Goal: Task Accomplishment & Management: Use online tool/utility

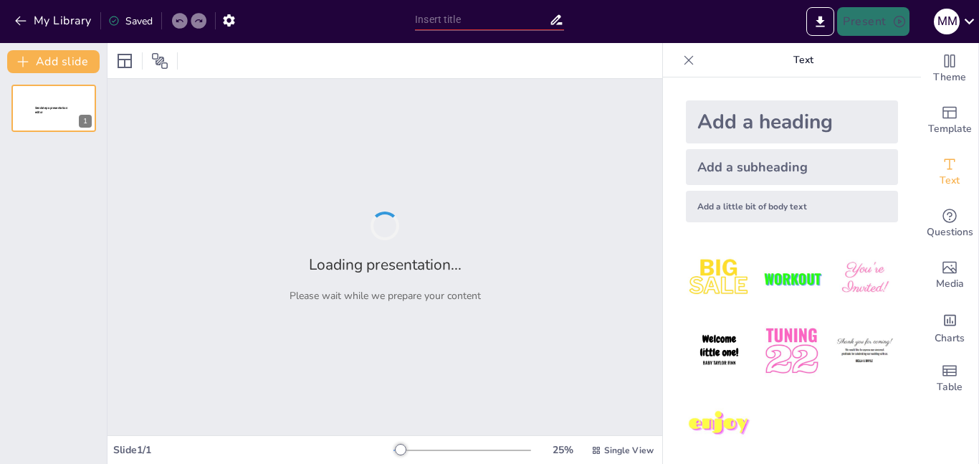
type input "Modelo conceptual y logico"
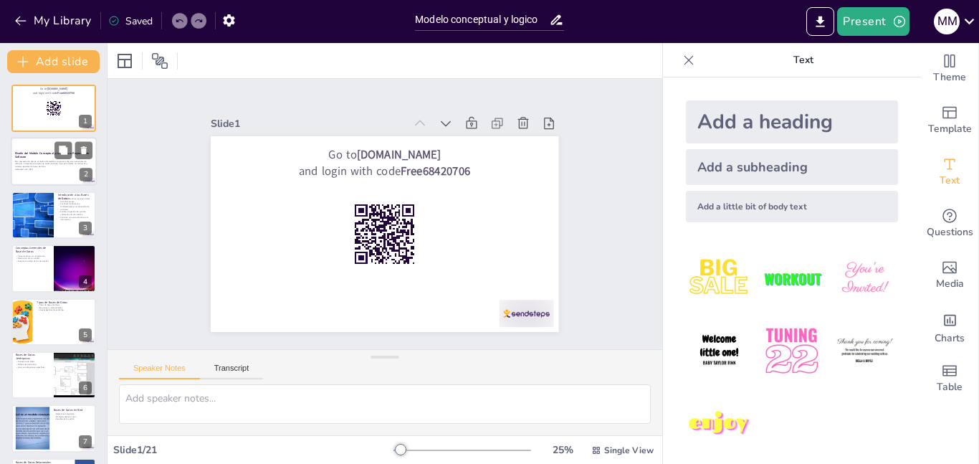
click at [27, 157] on p "Diseño del Modelo Conceptual y Lógico para Proyectos de Software" at bounding box center [53, 155] width 77 height 8
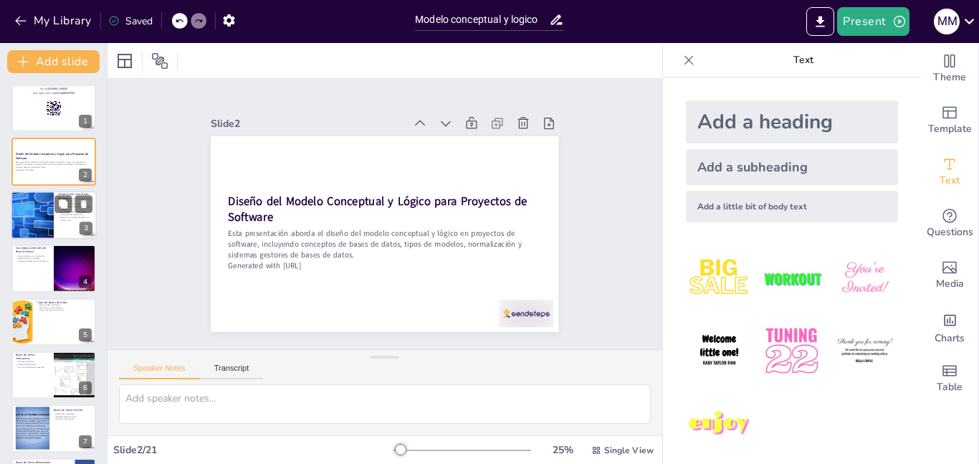
click at [34, 216] on div at bounding box center [32, 215] width 64 height 49
checkbox input "true"
type textarea "La organización de datos es esencial para un acceso eficiente. Las bases de dat…"
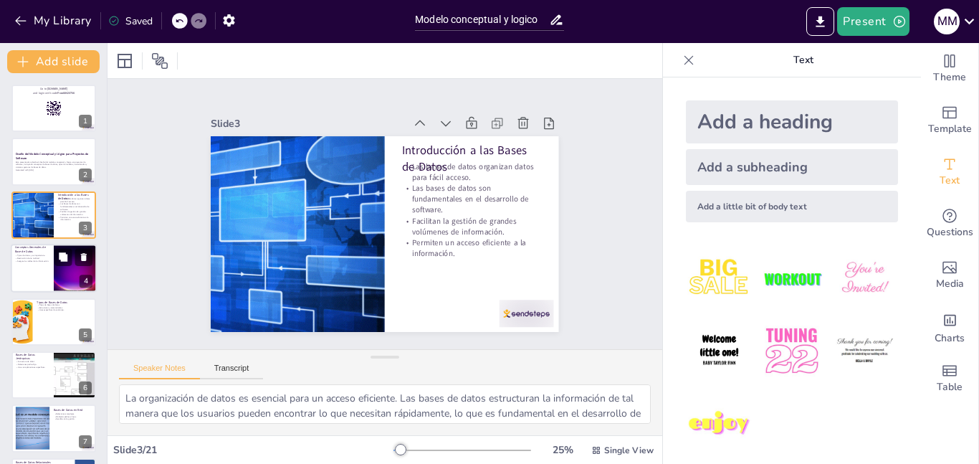
click at [48, 271] on div at bounding box center [54, 268] width 86 height 49
checkbox input "true"
type textarea "Los tipos de datos son fundamentales porque determinan cómo se almacenan y proc…"
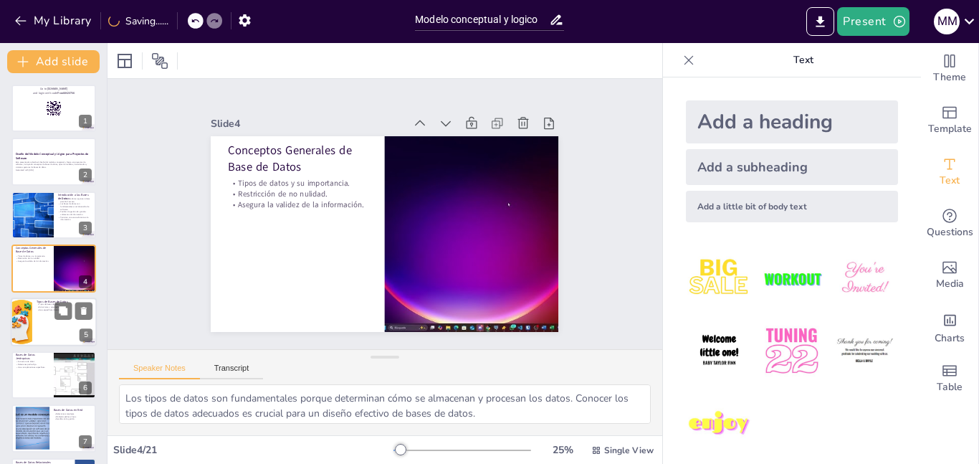
click at [43, 325] on div at bounding box center [54, 321] width 86 height 49
checkbox input "true"
type textarea "Es importante conocer los diferentes tipos de bases de datos para seleccionar e…"
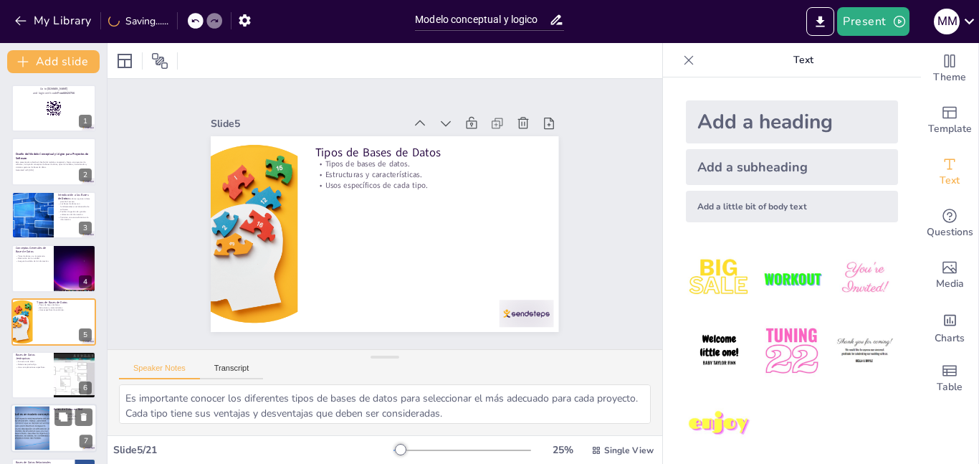
scroll to position [53, 0]
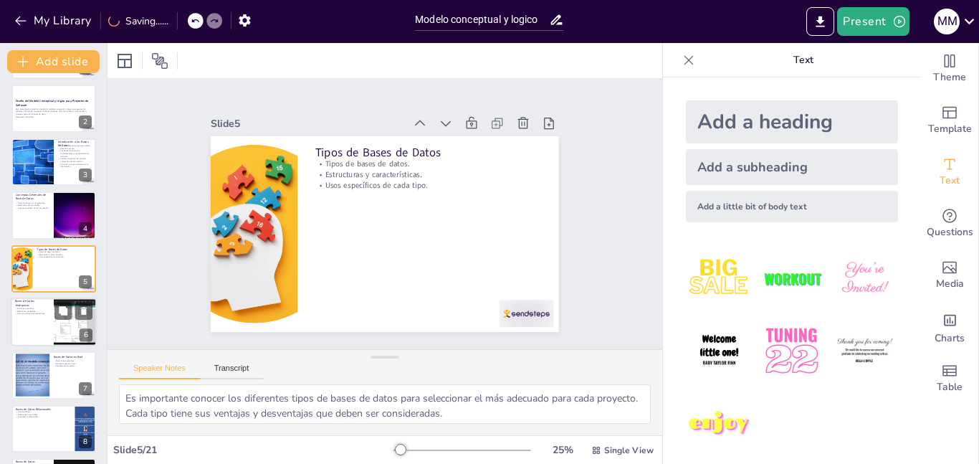
click at [48, 326] on div at bounding box center [54, 321] width 86 height 49
checkbox input "true"
type textarea "La estructura de árbol es fundamental para el funcionamiento de las bases de da…"
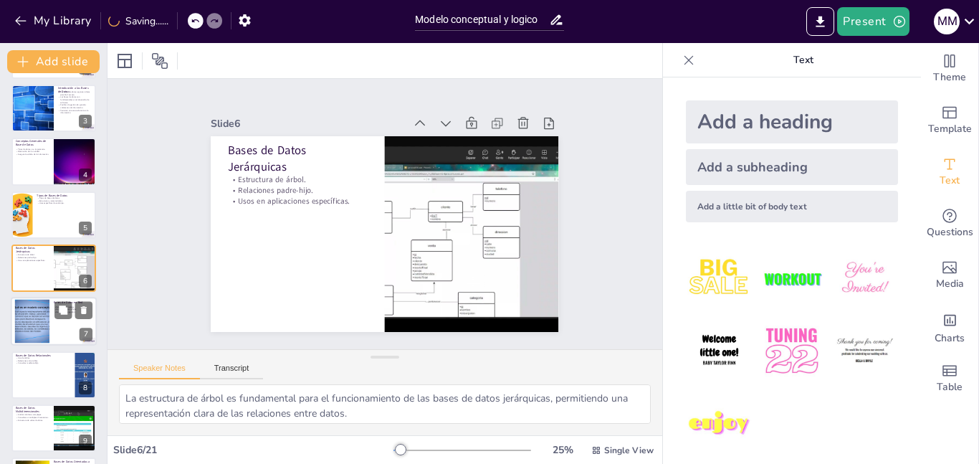
click at [48, 340] on div at bounding box center [32, 321] width 58 height 44
checkbox input "true"
type textarea "La complejidad de las relaciones en bases de datos en red permite una represent…"
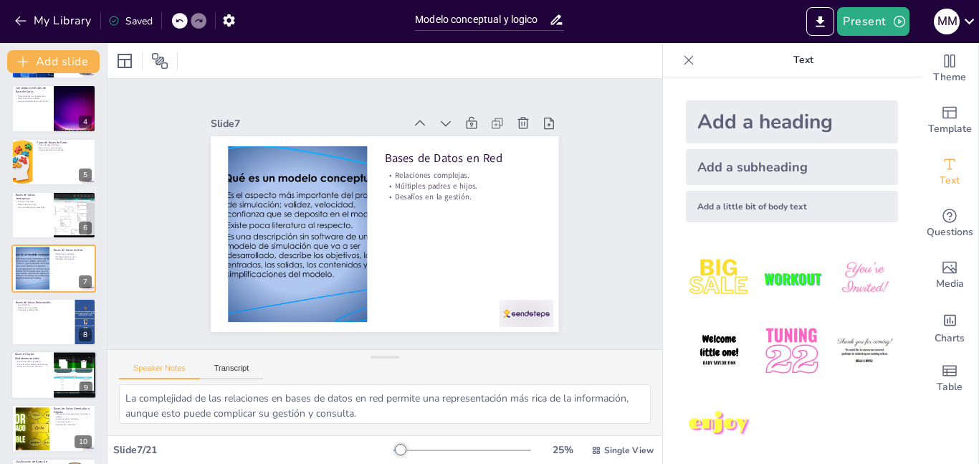
click at [39, 368] on div at bounding box center [54, 374] width 86 height 49
checkbox input "true"
type textarea "La capacidad de realizar análisis de datos complejos es una de las principales …"
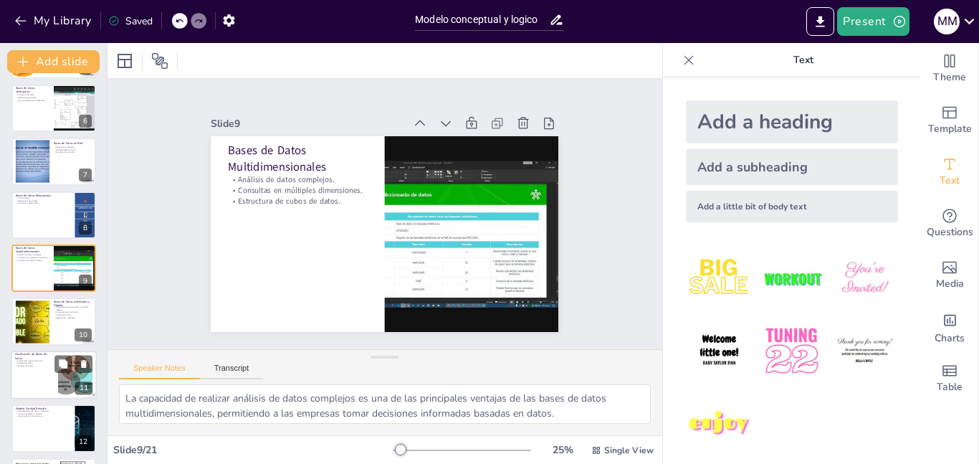
click at [44, 380] on div at bounding box center [54, 374] width 86 height 49
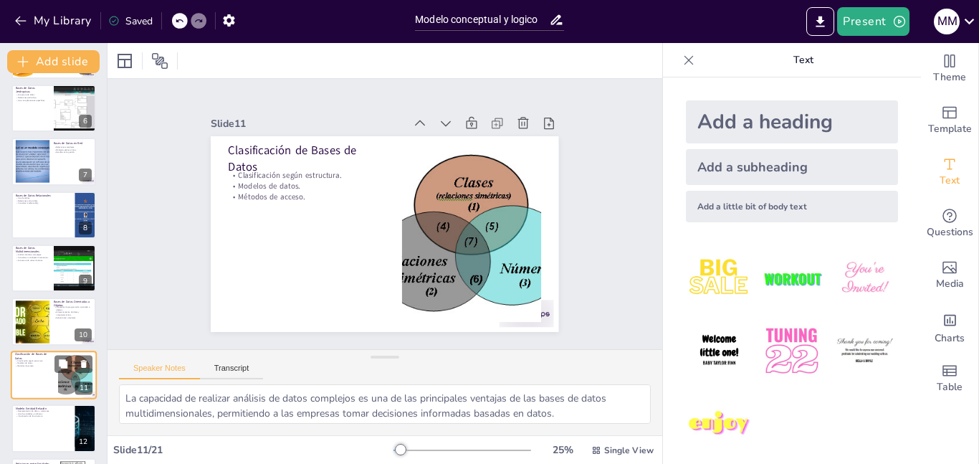
checkbox input "true"
type textarea "La clasificación de bases de datos según su estructura permite a los desarrolla…"
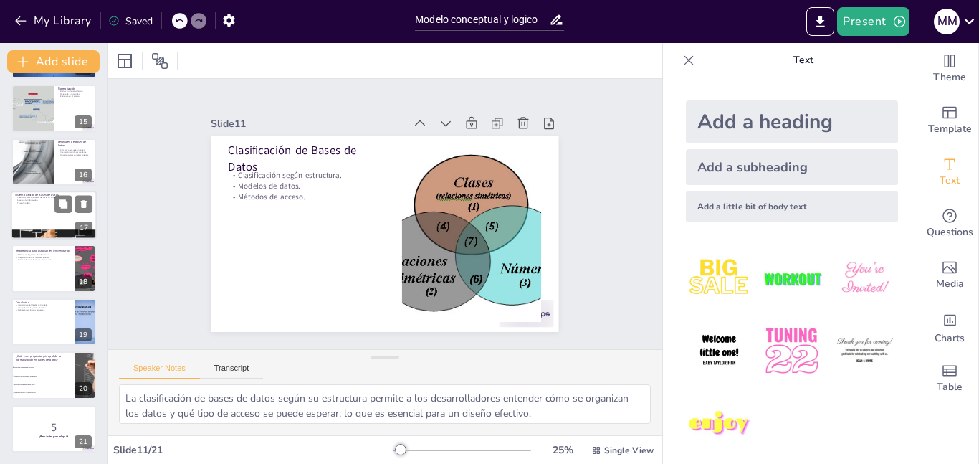
scroll to position [746, 0]
click at [60, 419] on icon at bounding box center [63, 417] width 9 height 9
checkbox input "true"
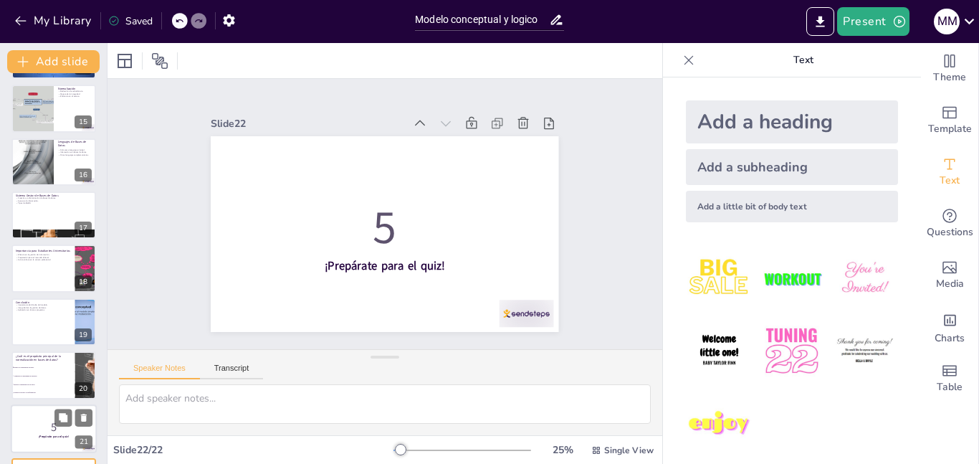
scroll to position [799, 0]
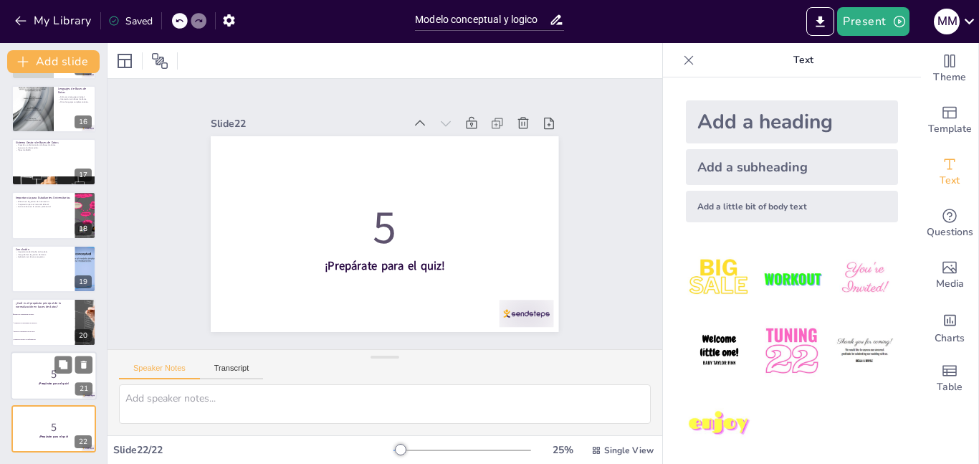
click at [54, 363] on div at bounding box center [54, 375] width 86 height 49
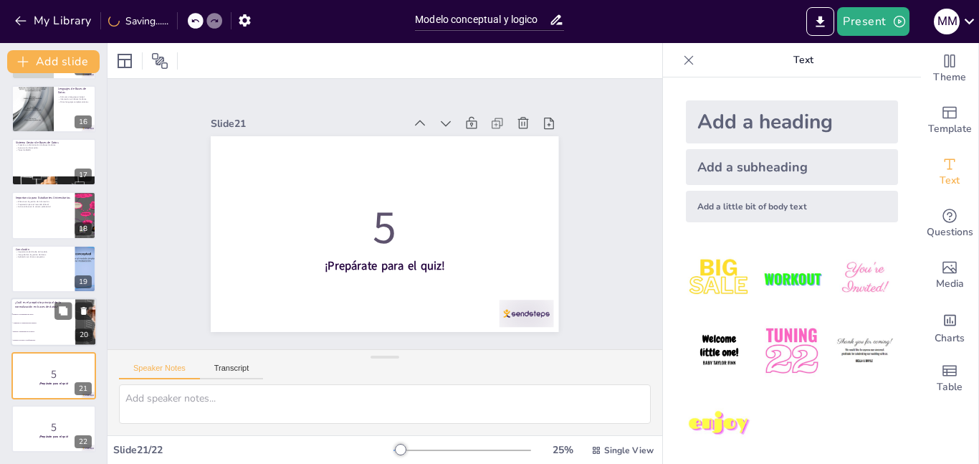
click at [43, 319] on li "Aumentar la complejidad del modelo." at bounding box center [43, 323] width 64 height 9
checkbox input "true"
type textarea "La respuesta correcta es "Reducir la redundancia de datos". La normalización se…"
checkbox input "true"
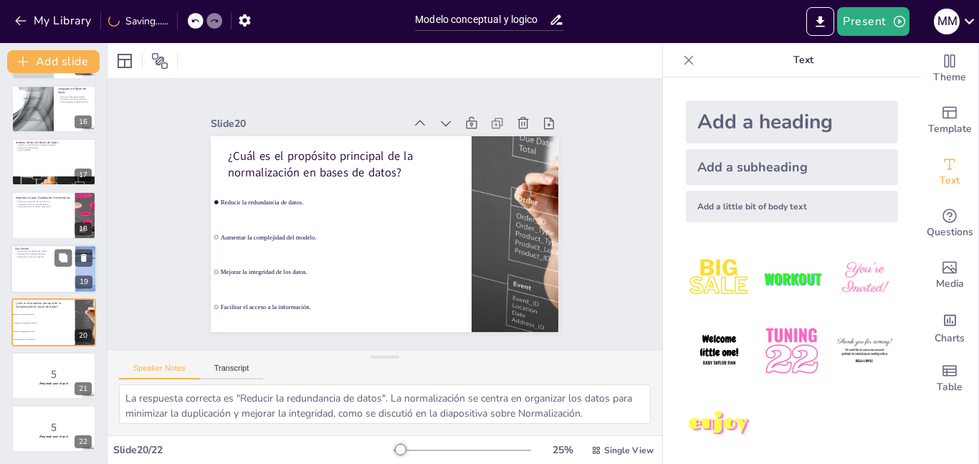
checkbox input "true"
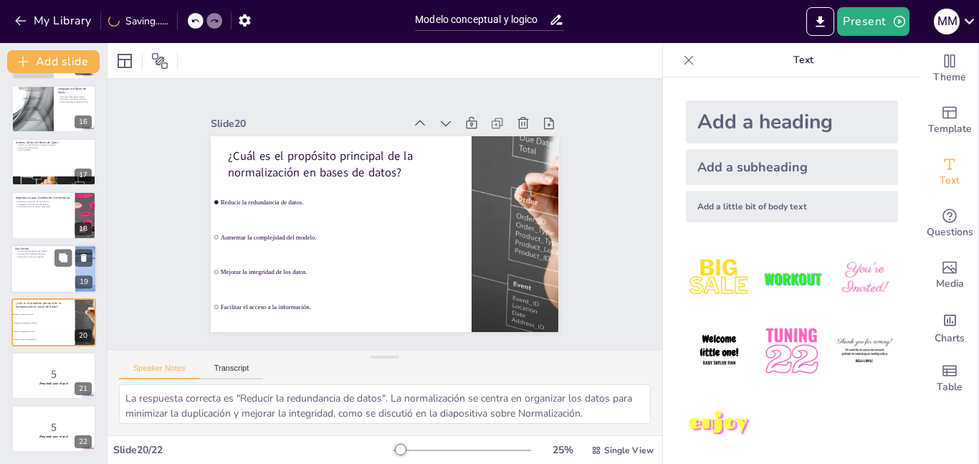
checkbox input "true"
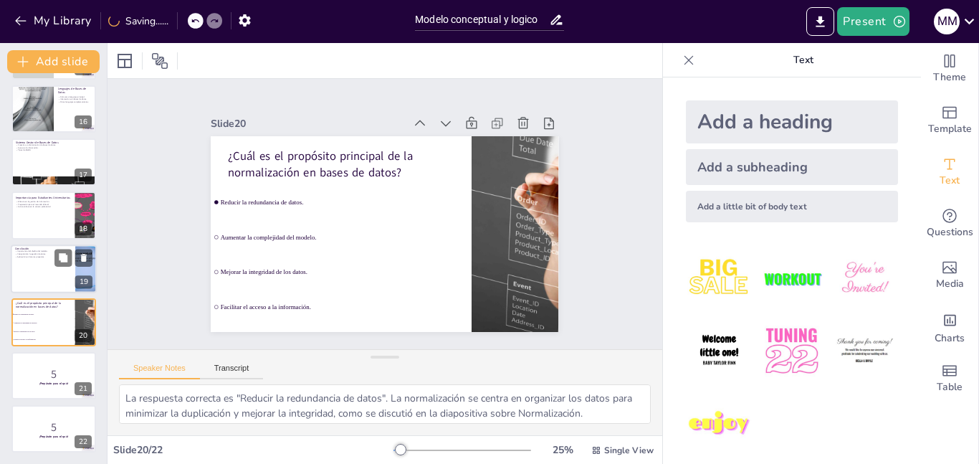
click at [32, 267] on div at bounding box center [54, 268] width 86 height 49
checkbox input "true"
type textarea "La importancia del diseño del modelo es fundamental para el éxito de cualquier …"
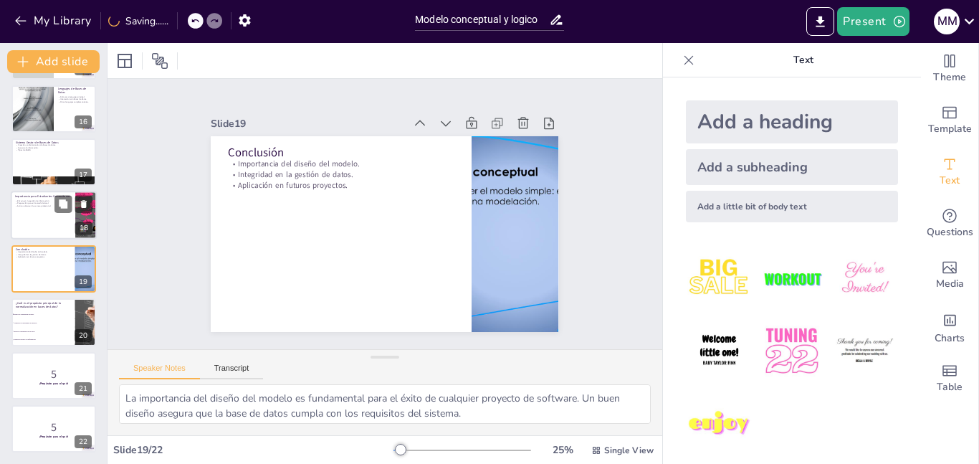
click at [52, 221] on div at bounding box center [54, 215] width 86 height 49
checkbox input "true"
type textarea "La eficacia en la gestión de información es crucial para cualquier desarrollado…"
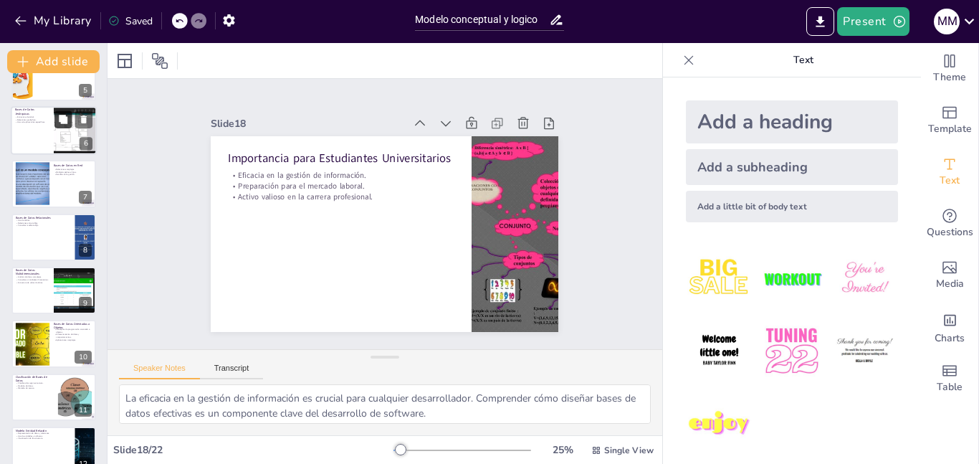
scroll to position [0, 0]
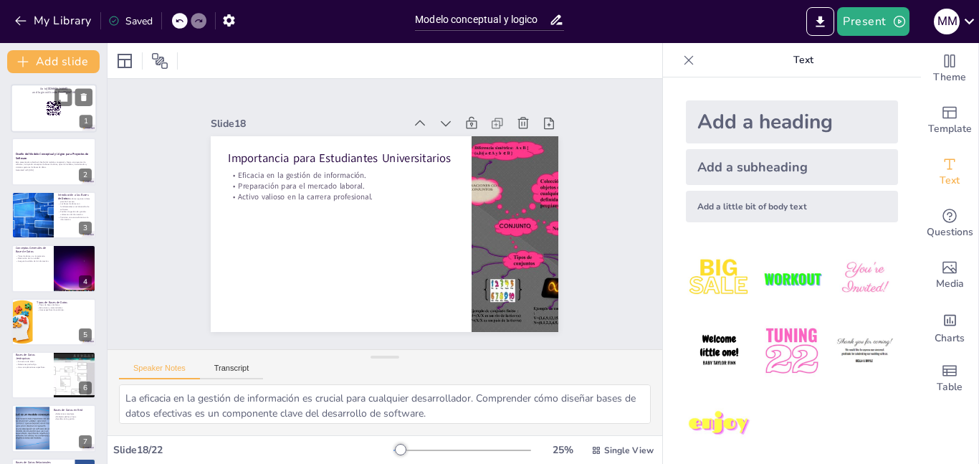
click at [52, 123] on div at bounding box center [54, 108] width 86 height 49
checkbox input "true"
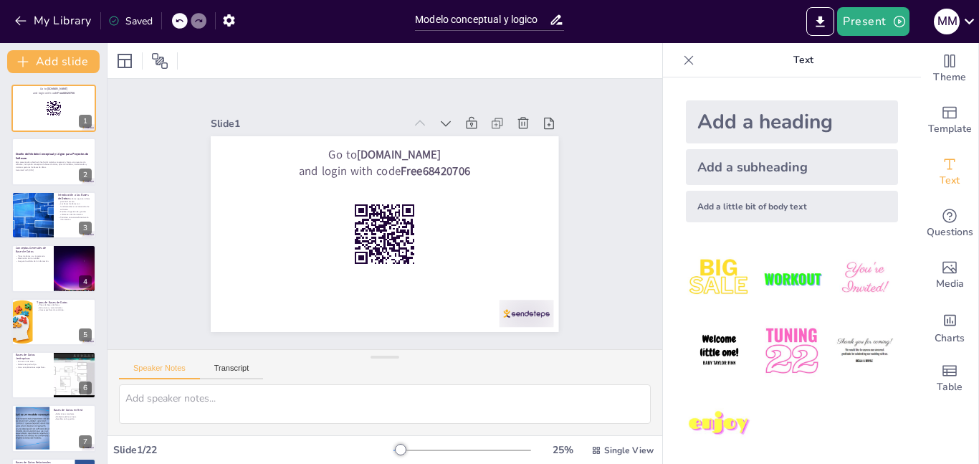
checkbox input "true"
